Goal: Task Accomplishment & Management: Use online tool/utility

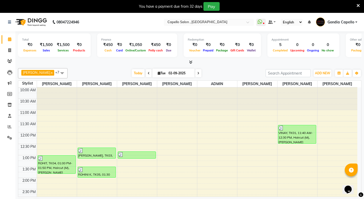
scroll to position [91, 0]
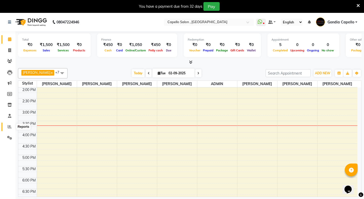
click at [8, 128] on icon at bounding box center [10, 127] width 4 height 4
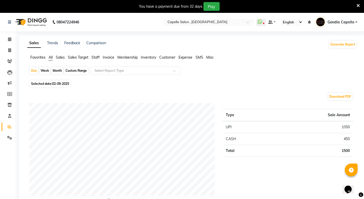
click at [54, 72] on div "Month" at bounding box center [57, 70] width 12 height 7
select select "9"
select select "2025"
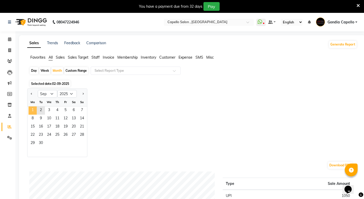
click at [33, 109] on span "1" at bounding box center [33, 110] width 8 height 8
